Goal: Transaction & Acquisition: Purchase product/service

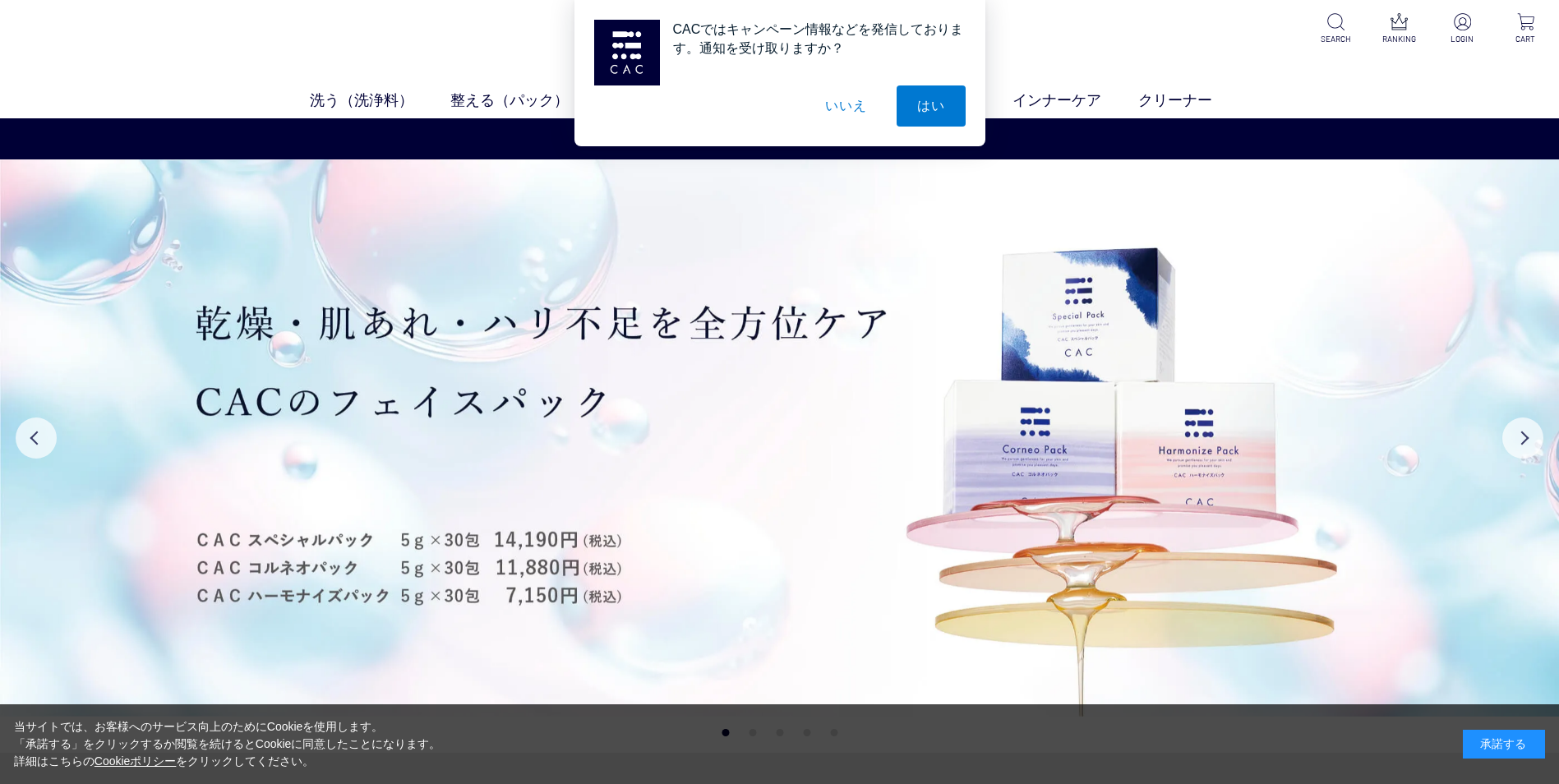
click at [852, 114] on button "いいえ" at bounding box center [846, 106] width 82 height 41
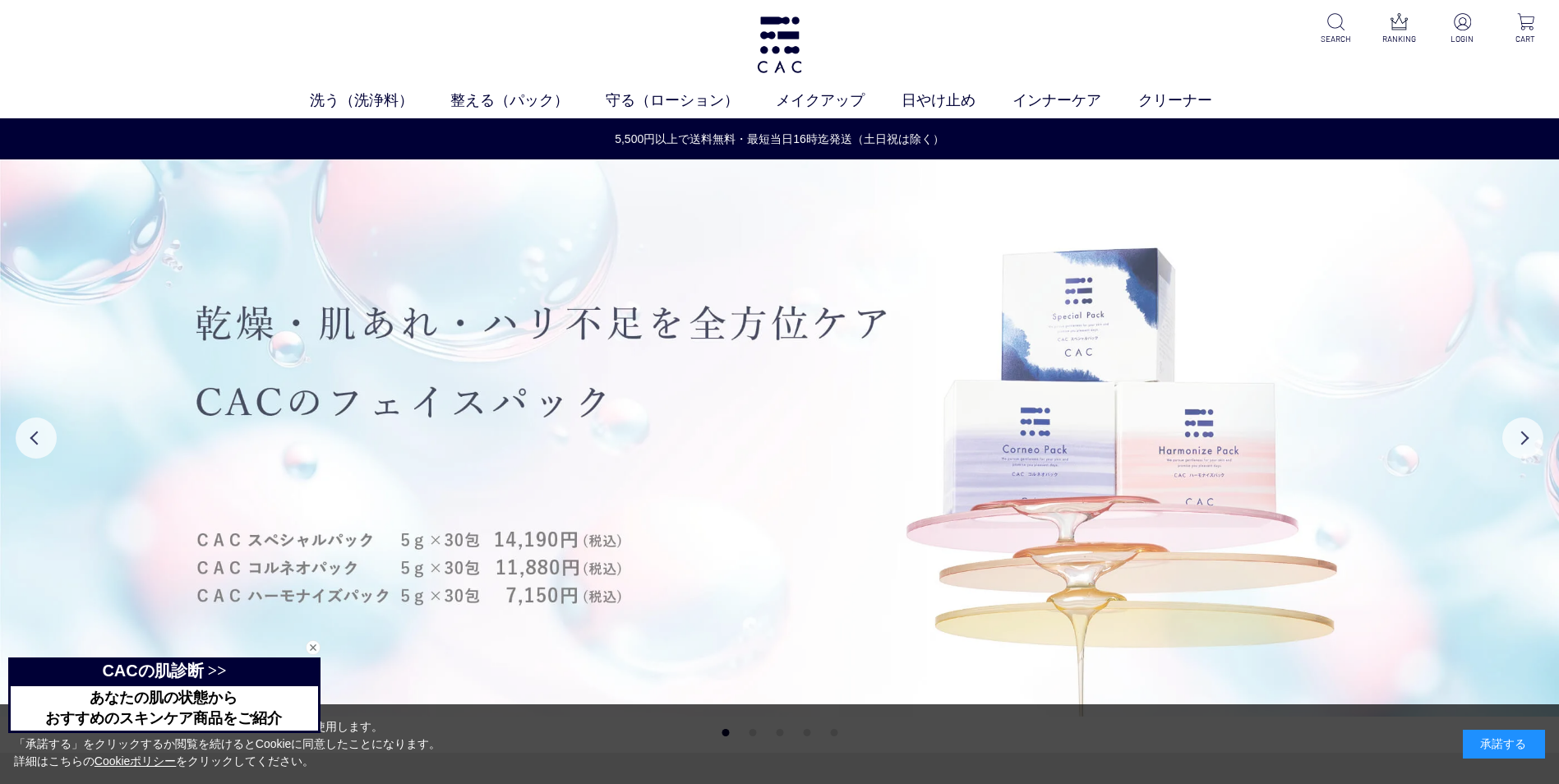
click at [757, 610] on img at bounding box center [779, 438] width 1559 height 556
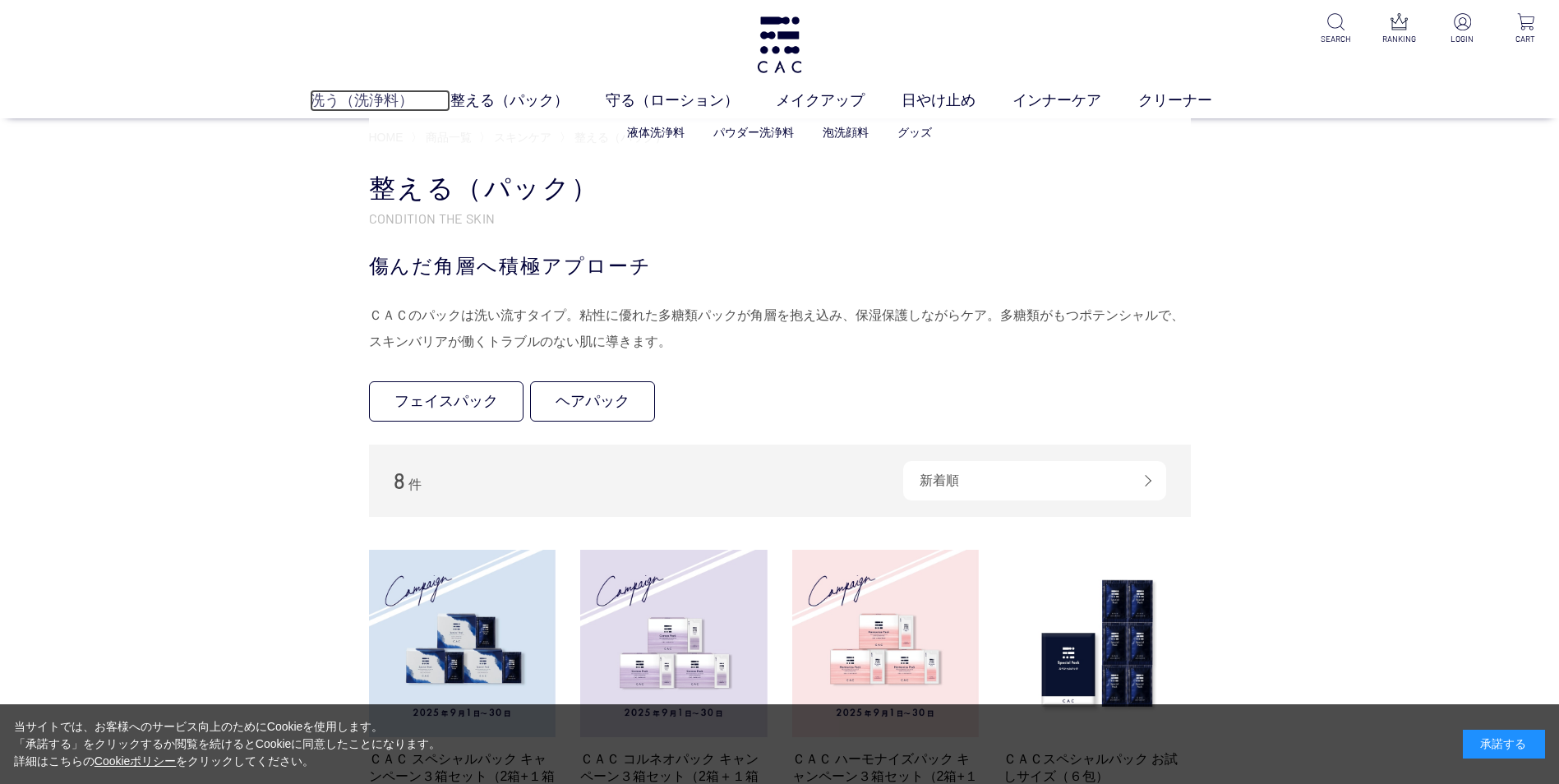
click at [357, 96] on link "洗う（洗浄料）" at bounding box center [380, 100] width 141 height 22
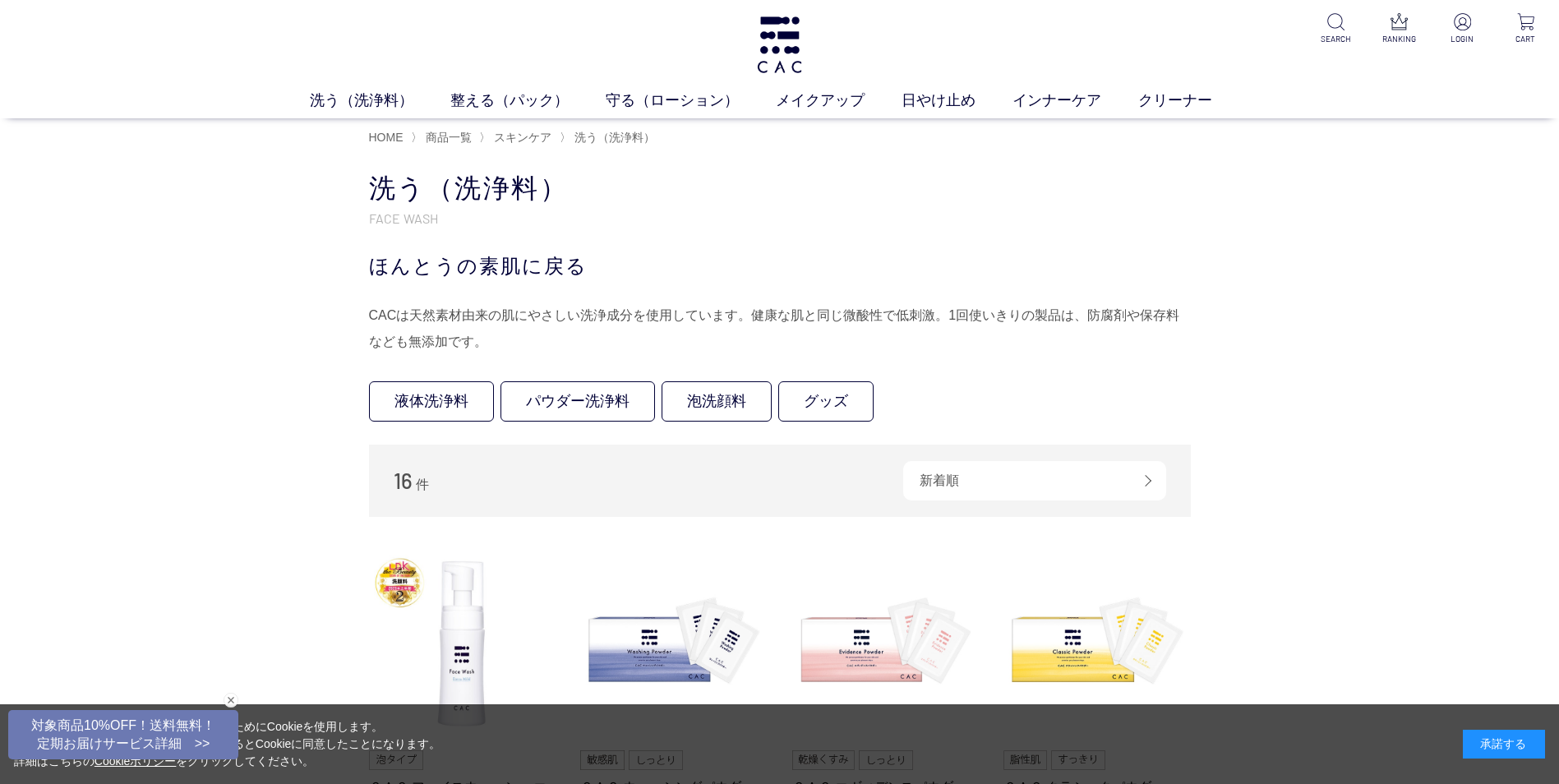
click at [805, 41] on div "洗う（洗浄料） 液体洗浄料 パウダー洗浄料 泡洗顔料 グッズ 整える（パック） フェイスパック ヘアパック 守る（ローション） 保湿化粧水 柔軟化粧水 美容液…" at bounding box center [779, 59] width 1559 height 118
click at [793, 58] on img at bounding box center [779, 45] width 50 height 57
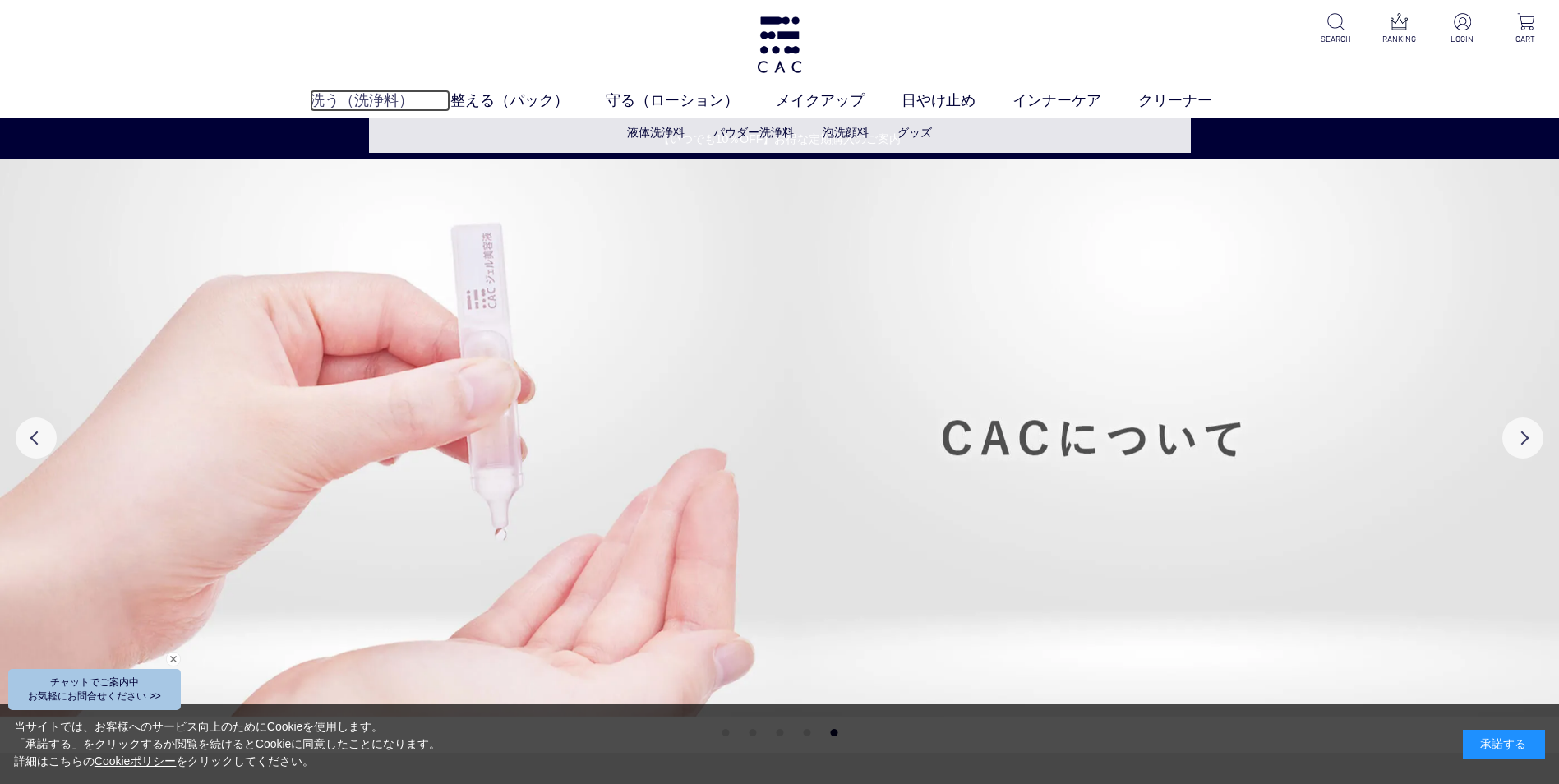
click at [359, 102] on link "洗う（洗浄料）" at bounding box center [380, 100] width 141 height 22
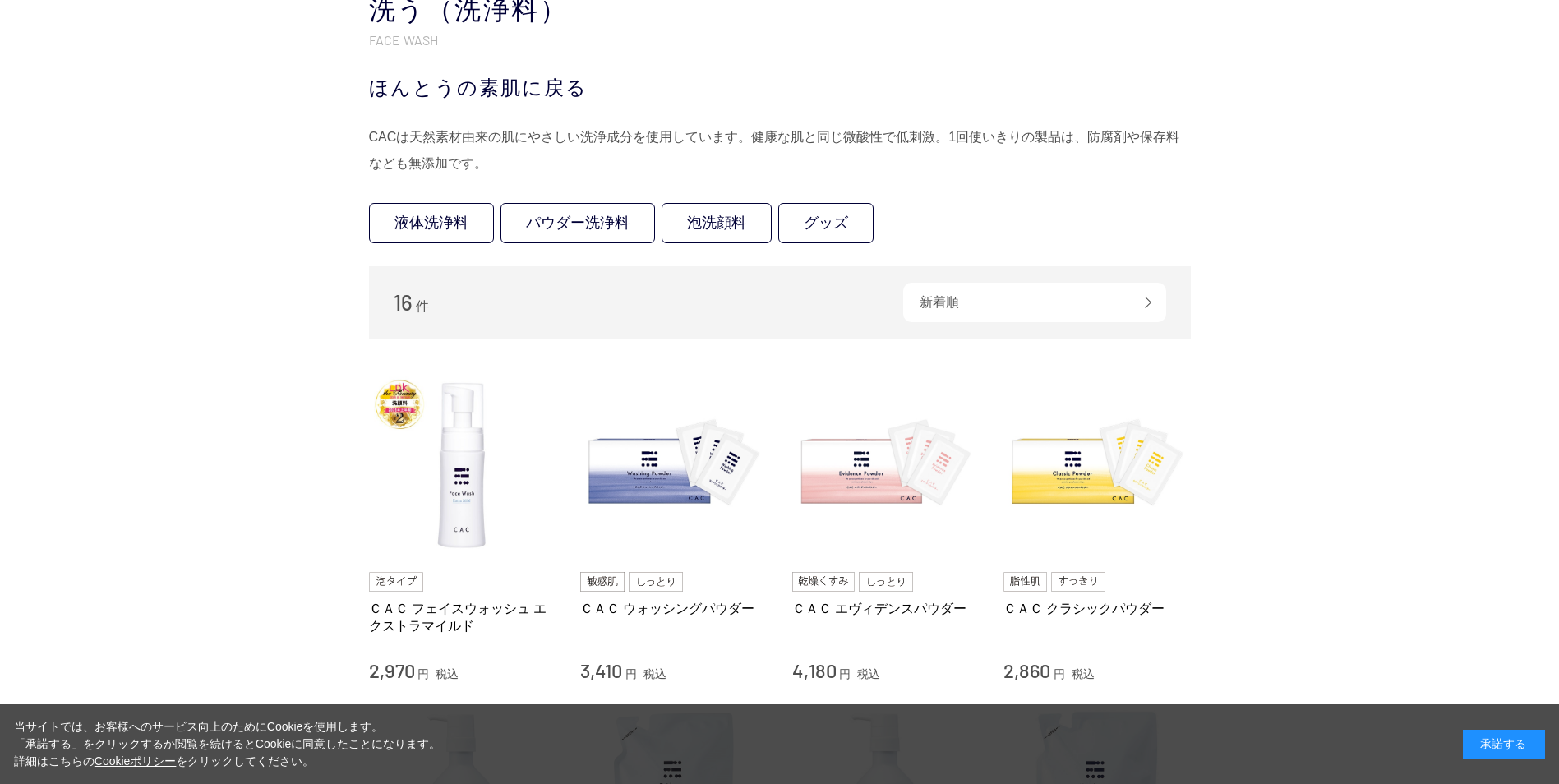
scroll to position [328, 0]
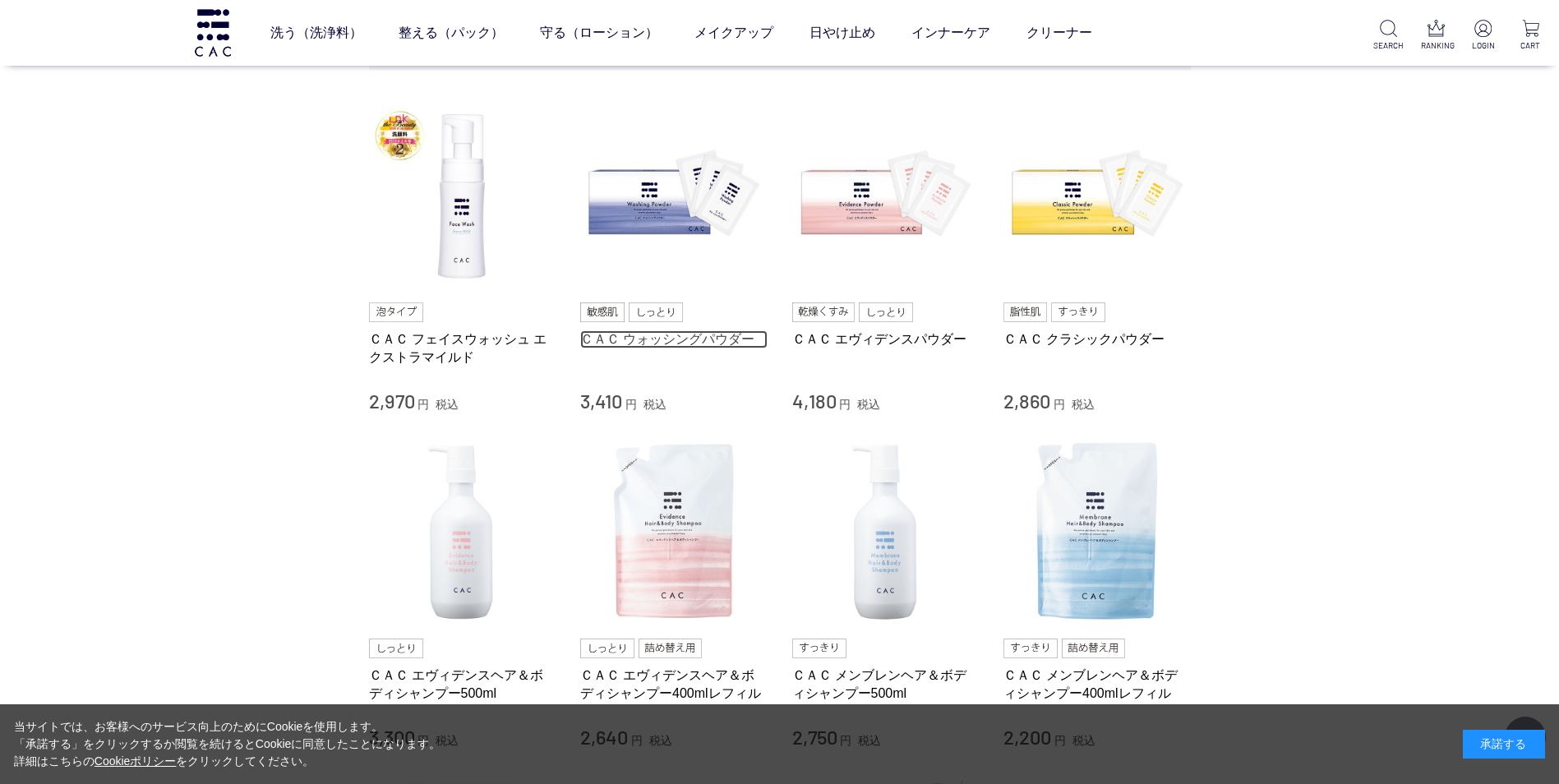
click at [693, 337] on link "ＣＡＣ ウォッシングパウダー" at bounding box center [674, 339] width 187 height 18
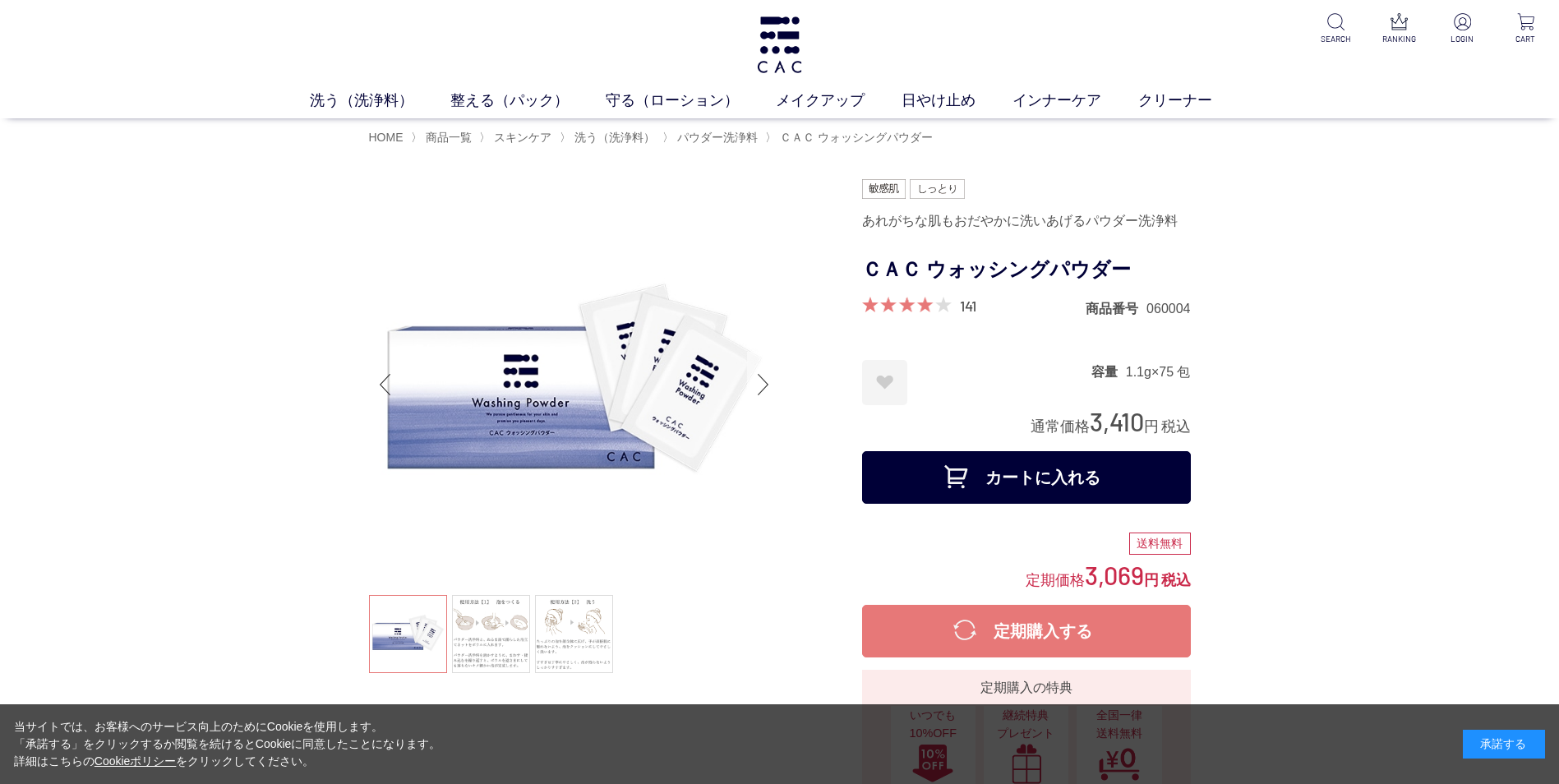
click at [763, 388] on div "Next slide" at bounding box center [763, 384] width 33 height 66
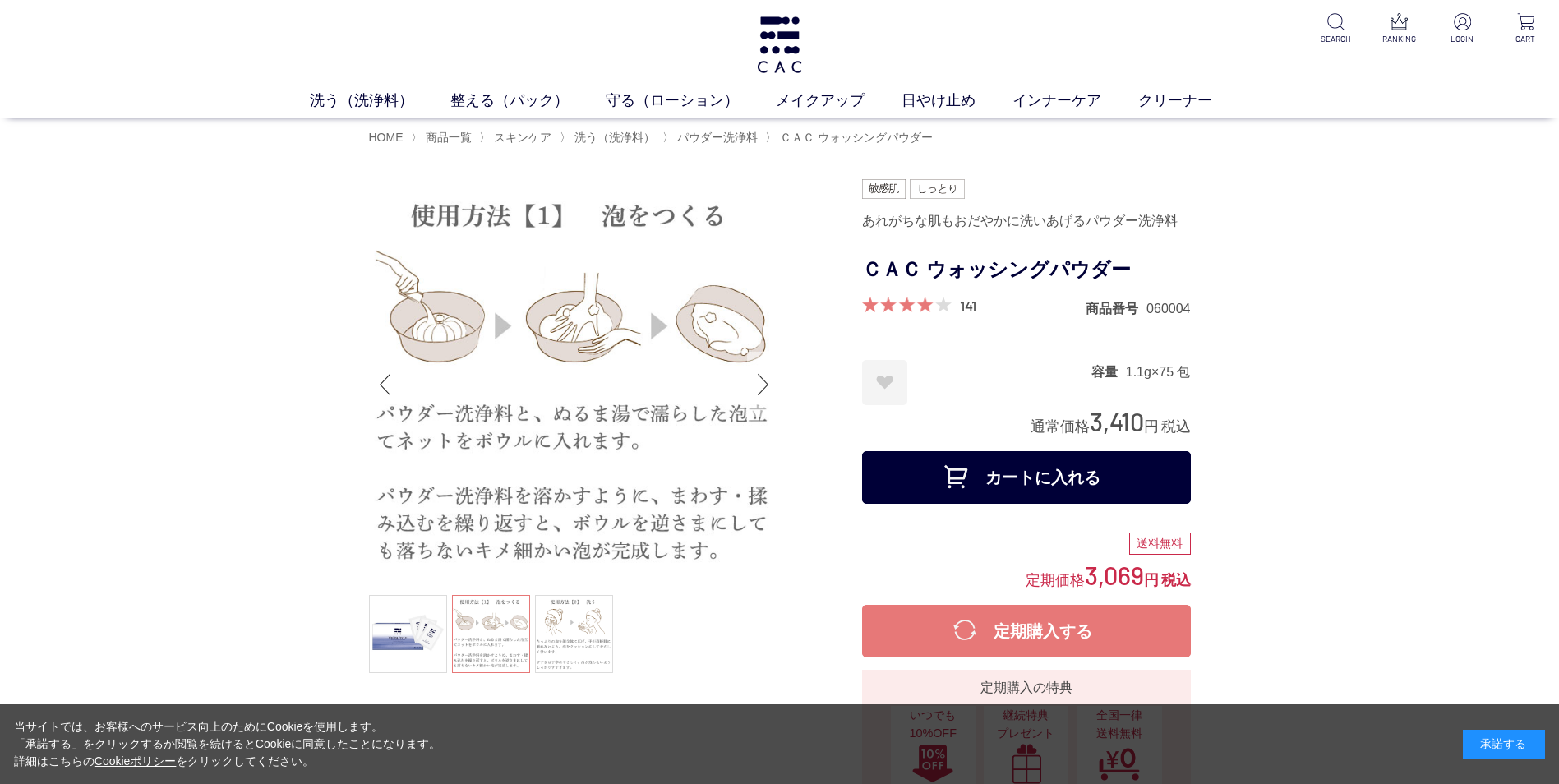
click at [763, 388] on div "Next slide" at bounding box center [763, 384] width 33 height 66
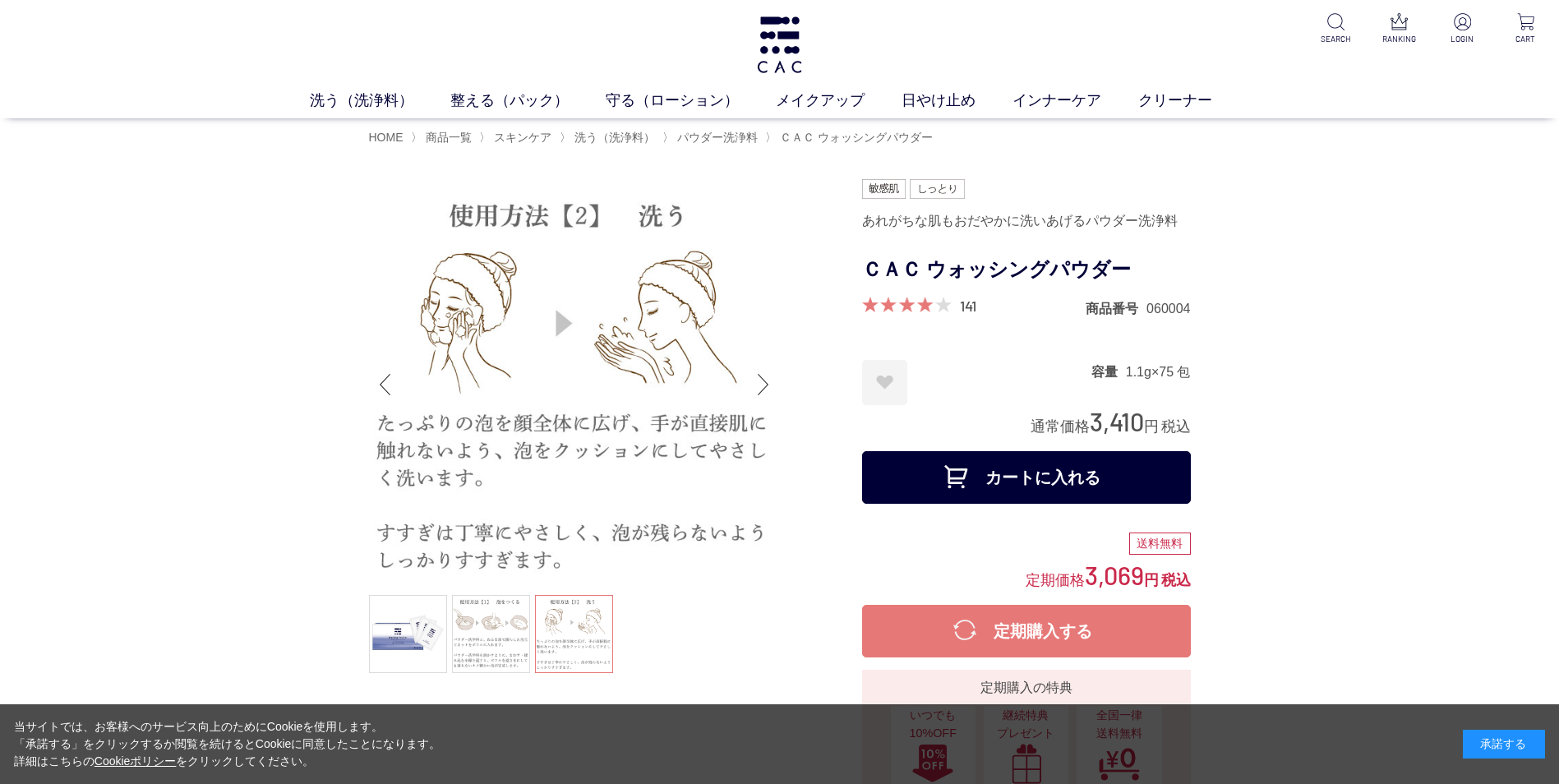
click at [763, 388] on div "Next slide" at bounding box center [763, 384] width 33 height 66
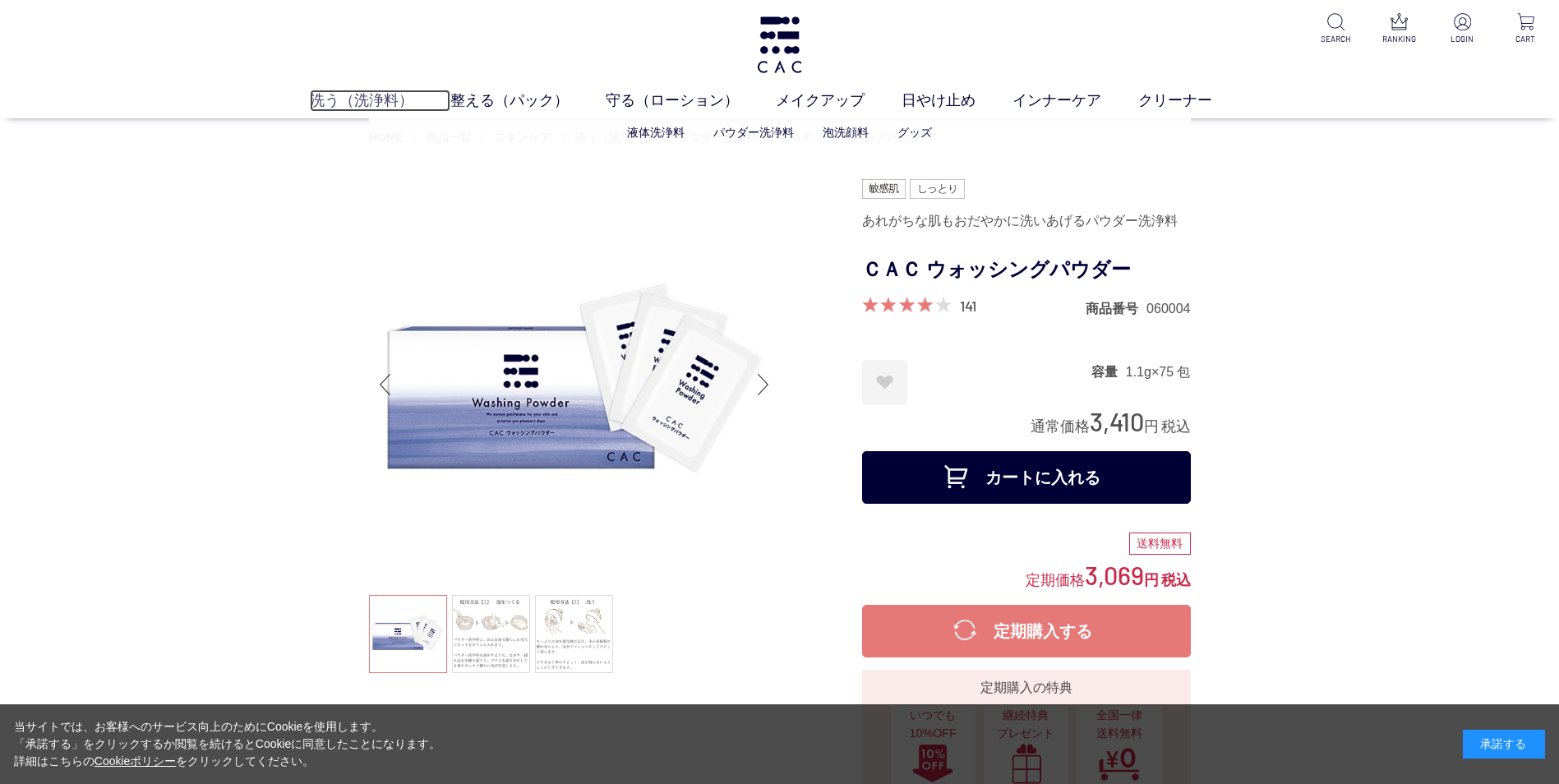
click at [348, 99] on link "洗う（洗浄料）" at bounding box center [380, 100] width 141 height 22
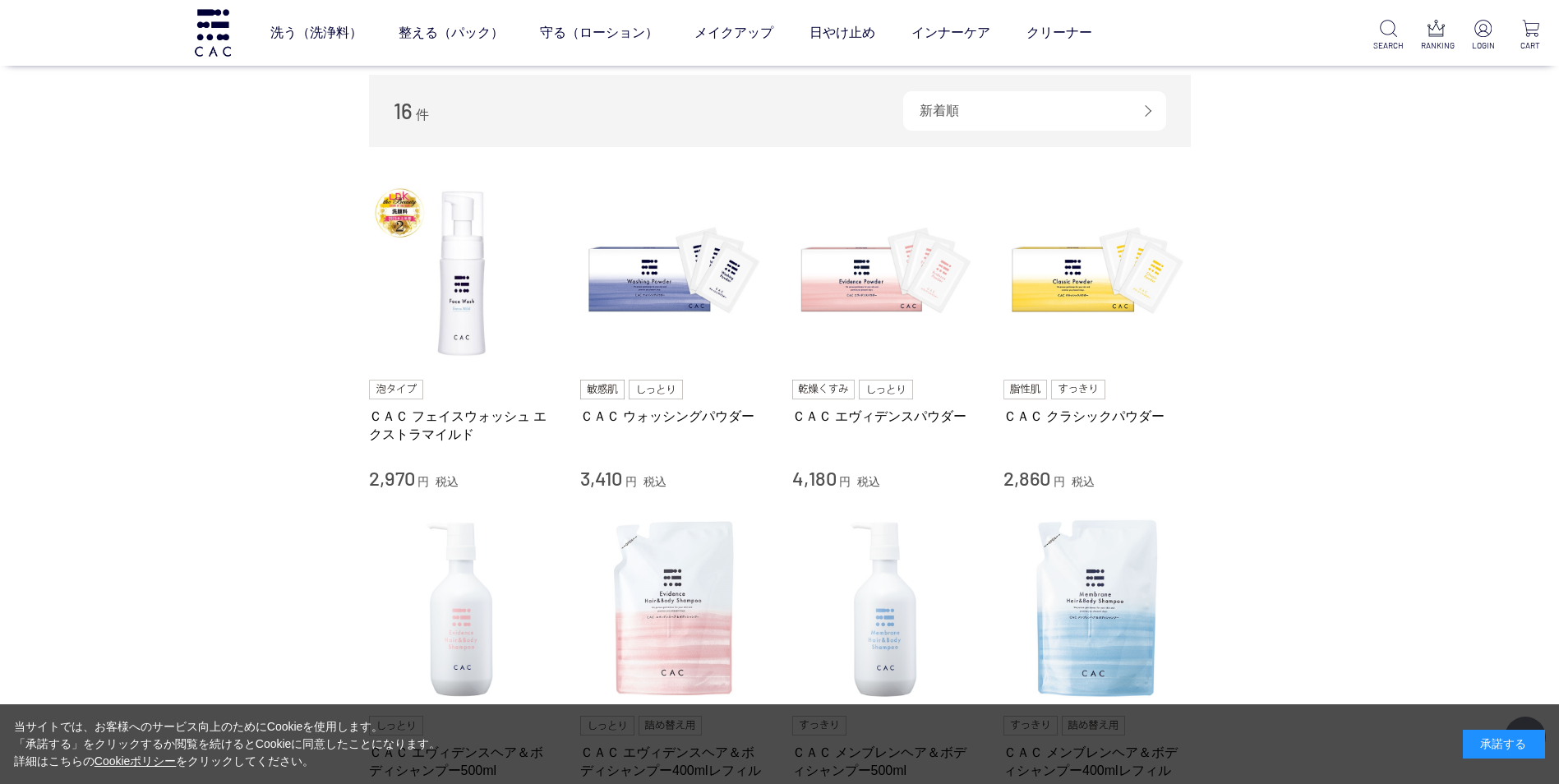
scroll to position [247, 0]
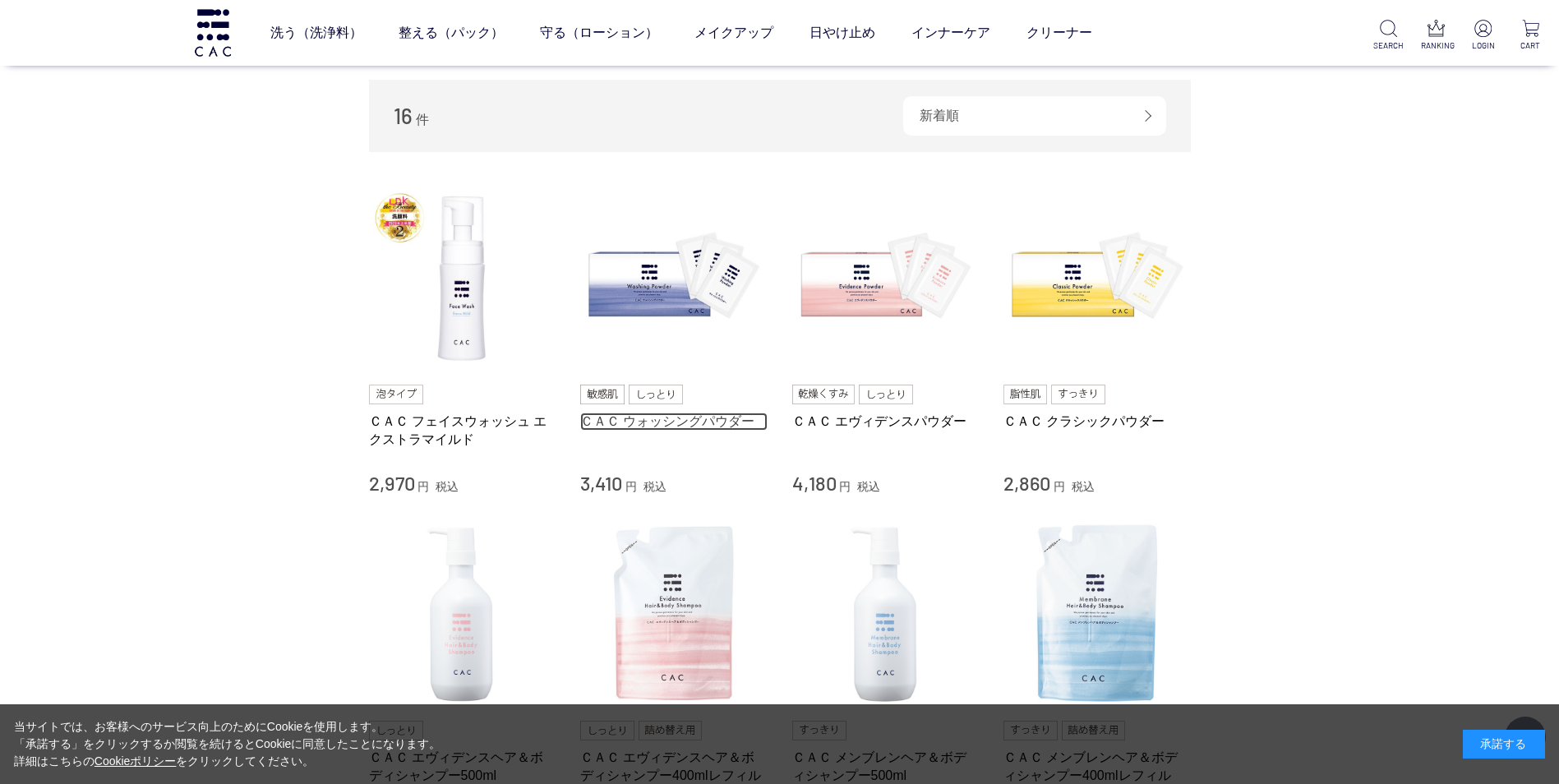
click at [685, 418] on link "ＣＡＣ ウォッシングパウダー" at bounding box center [674, 421] width 187 height 18
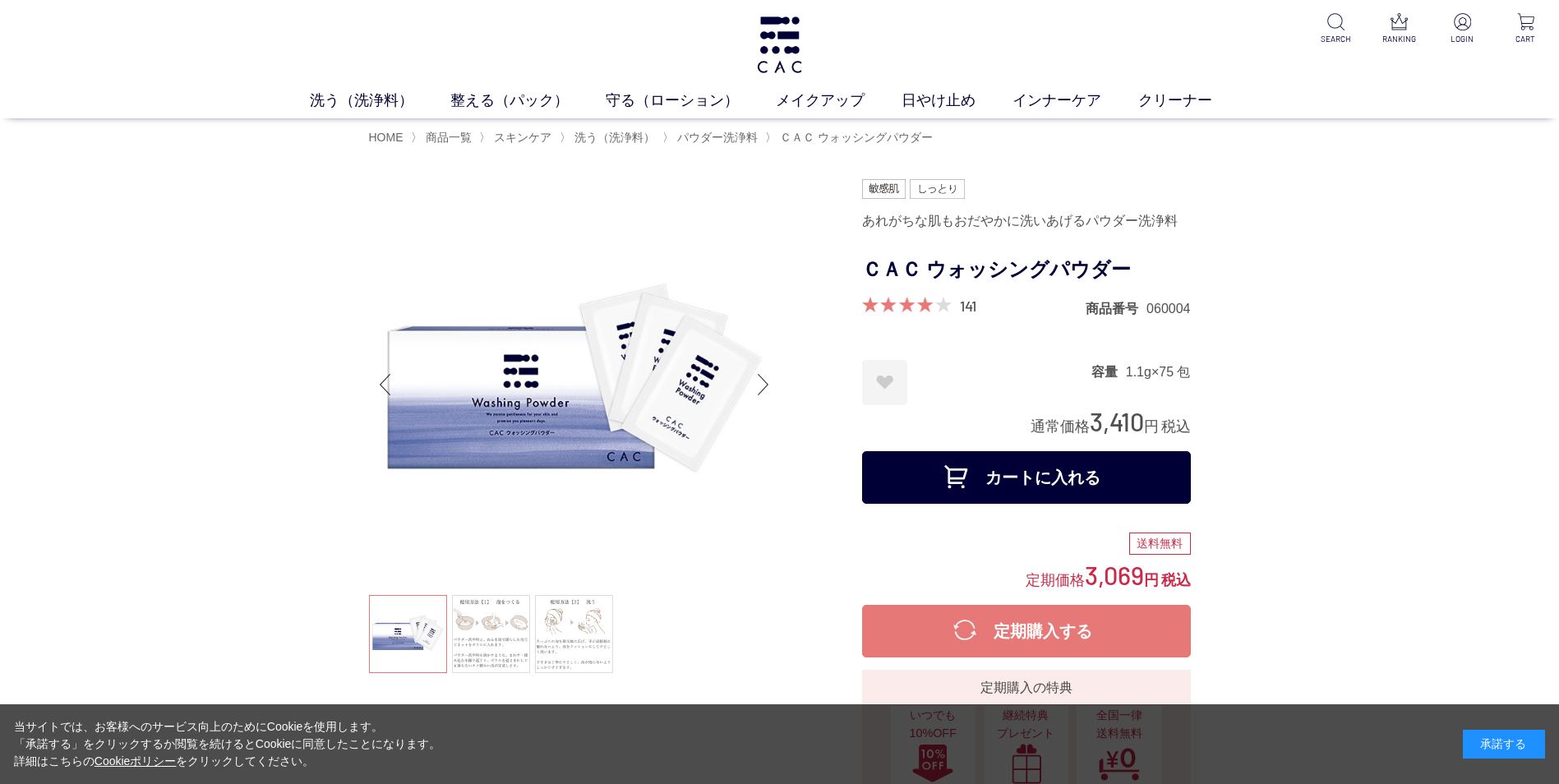
click at [1085, 486] on button "カートに入れる" at bounding box center [1026, 477] width 328 height 52
click at [1541, 24] on p at bounding box center [1526, 23] width 40 height 20
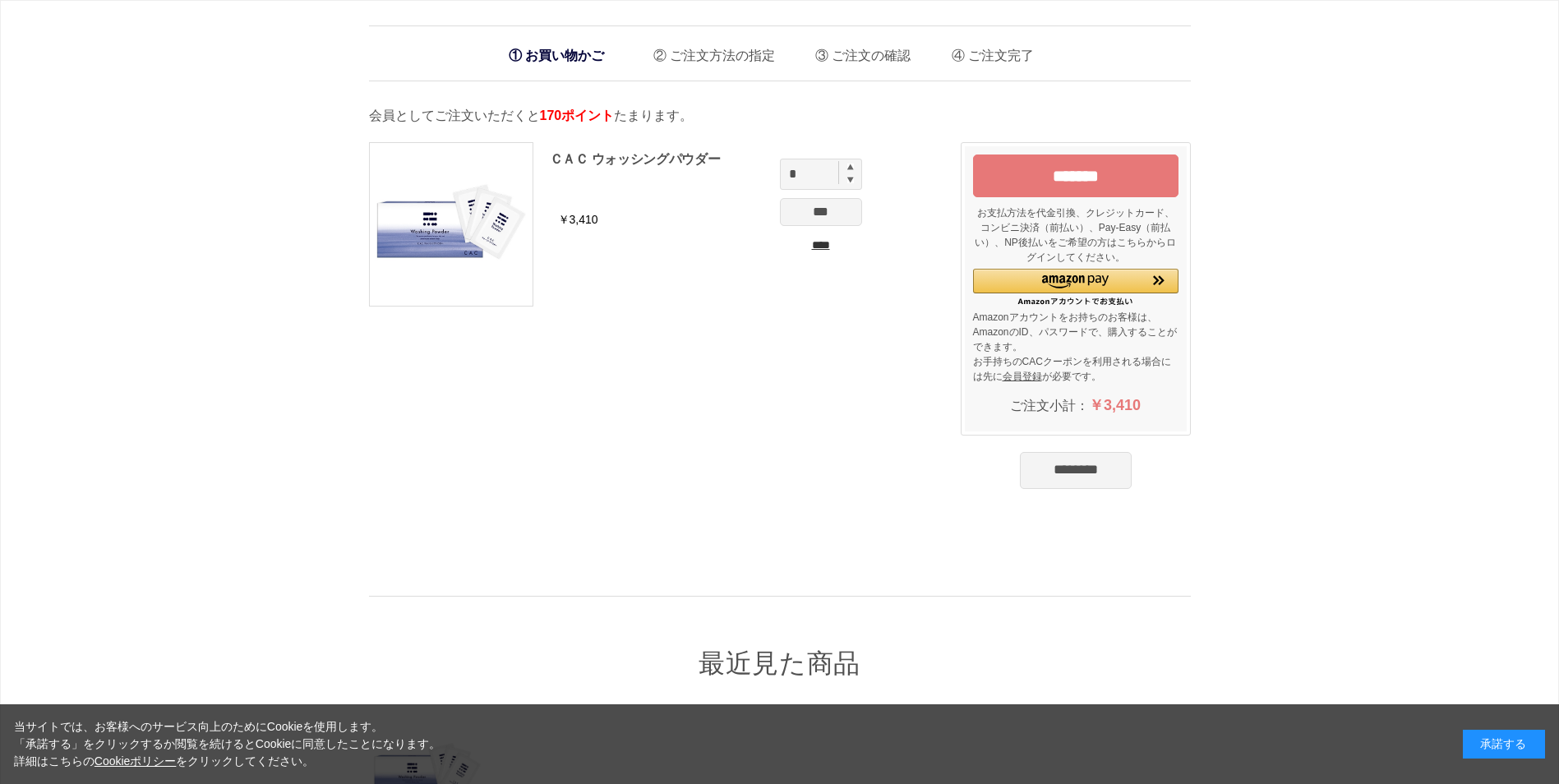
click at [1051, 157] on input "*******" at bounding box center [1075, 175] width 206 height 43
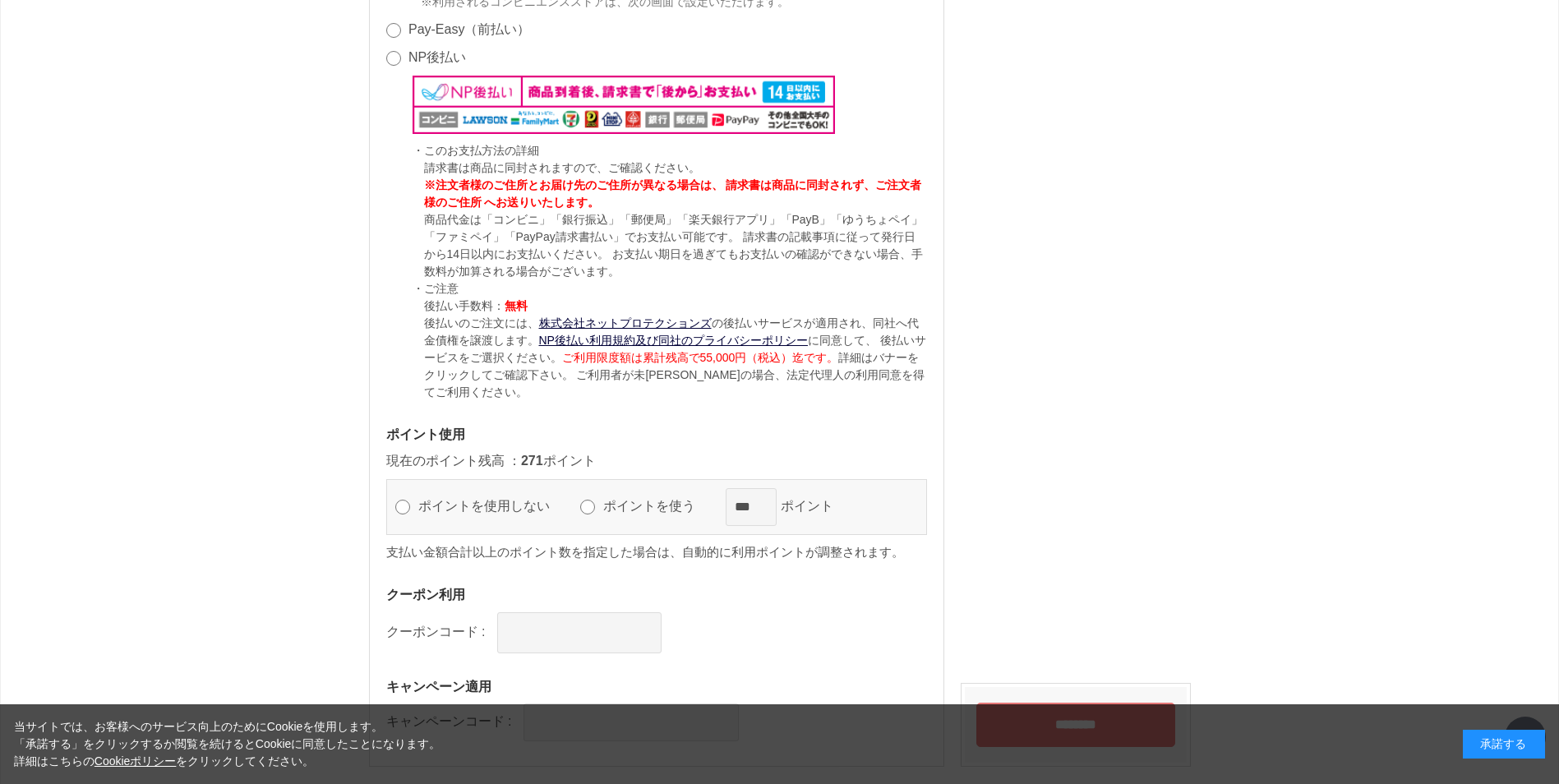
scroll to position [1461, 0]
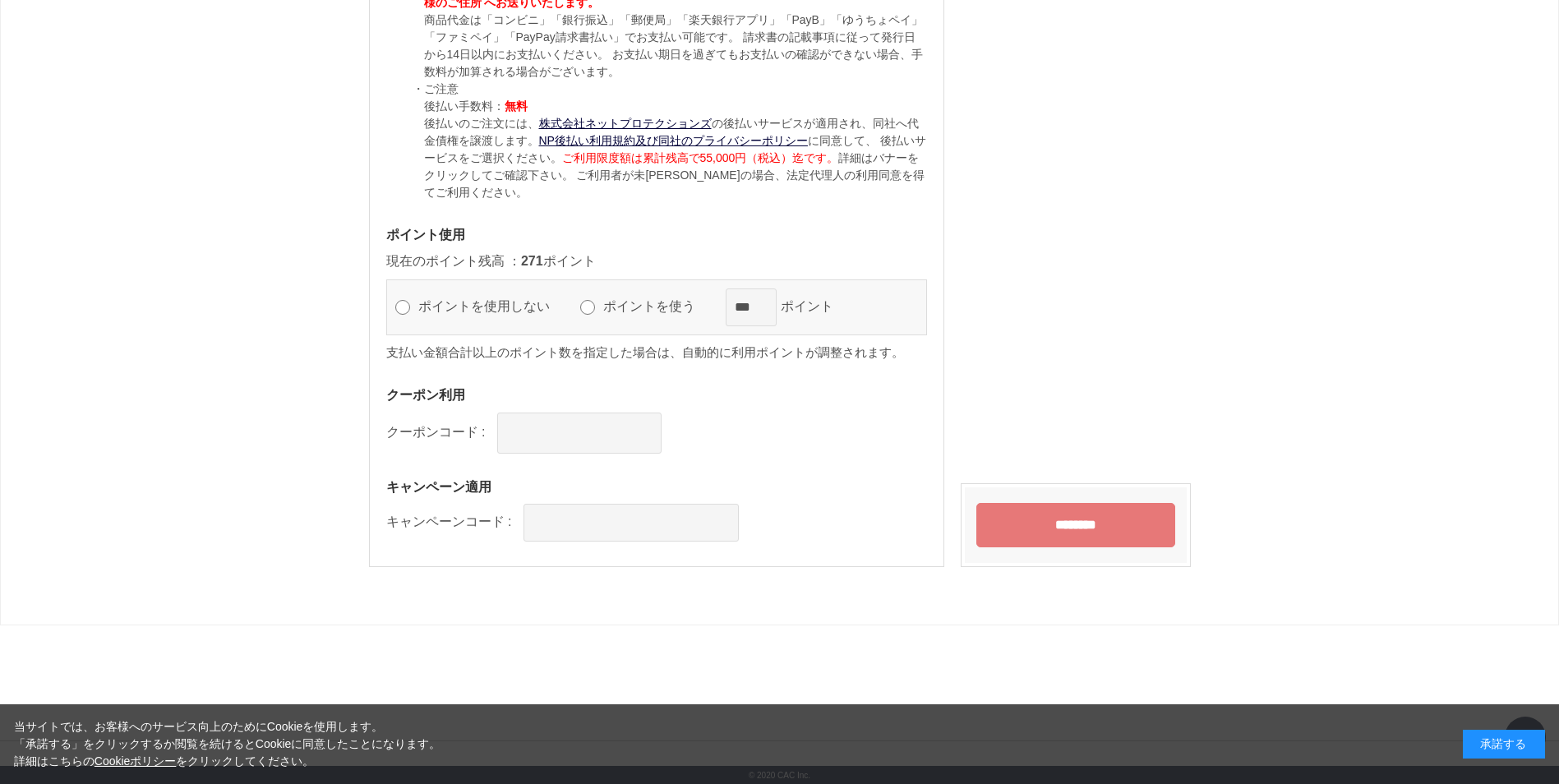
click at [1078, 519] on input "********" at bounding box center [1075, 524] width 199 height 45
